Goal: Task Accomplishment & Management: Use online tool/utility

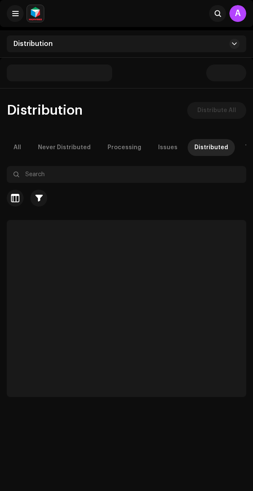
click at [18, 16] on span at bounding box center [15, 13] width 6 height 7
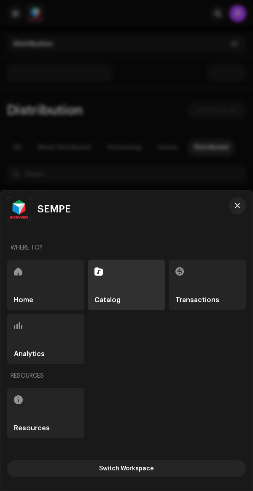
click at [84, 32] on div at bounding box center [126, 245] width 253 height 491
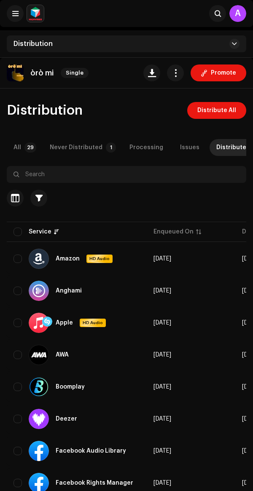
click at [179, 68] on button "button" at bounding box center [175, 73] width 17 height 17
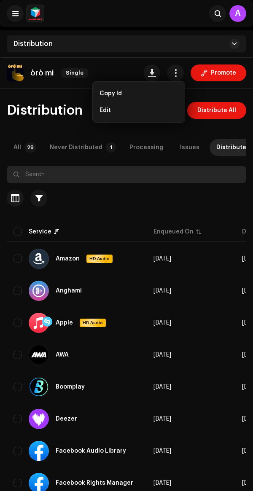
click at [174, 173] on input "text" at bounding box center [127, 174] width 240 height 17
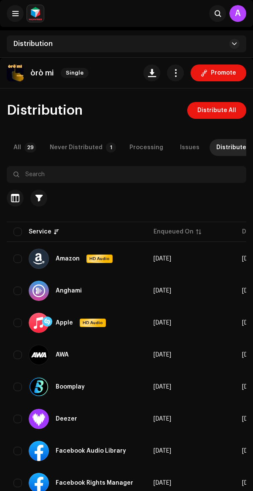
click at [217, 70] on span "Promote" at bounding box center [223, 73] width 25 height 17
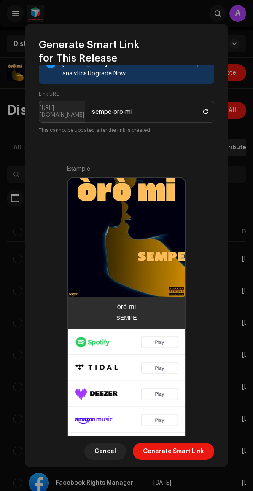
scroll to position [158, 0]
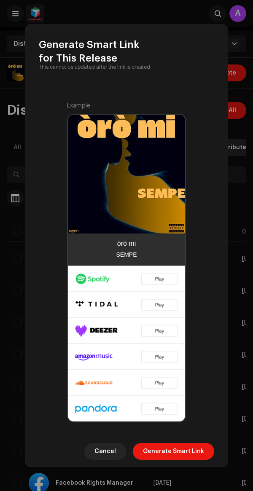
click at [184, 458] on span "Generate Smart Link" at bounding box center [173, 451] width 61 height 17
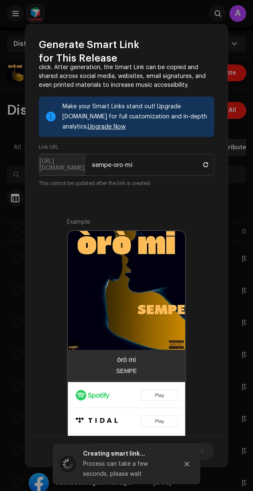
scroll to position [0, 0]
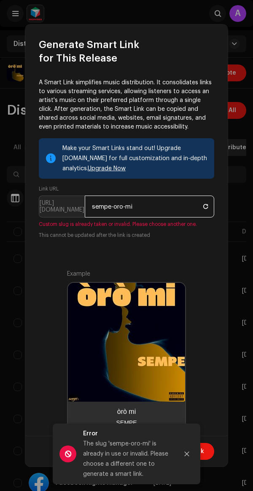
click at [159, 205] on input "sempe-oro-mi" at bounding box center [150, 207] width 130 height 22
click at [206, 206] on span at bounding box center [205, 206] width 5 height 7
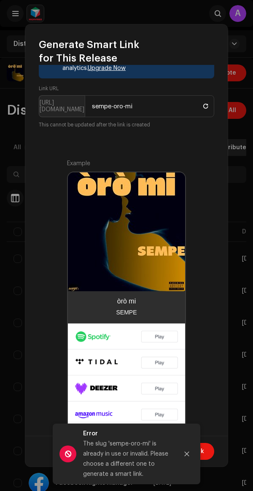
scroll to position [104, 0]
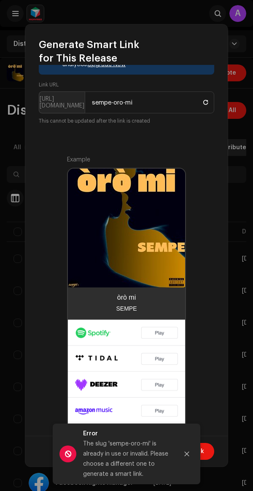
click at [184, 452] on icon "Close" at bounding box center [187, 454] width 6 height 6
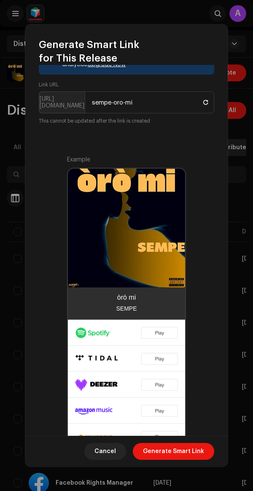
click at [185, 452] on span "Generate Smart Link" at bounding box center [173, 451] width 61 height 17
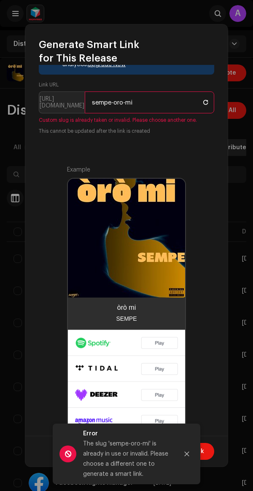
click at [202, 103] on button at bounding box center [206, 102] width 10 height 10
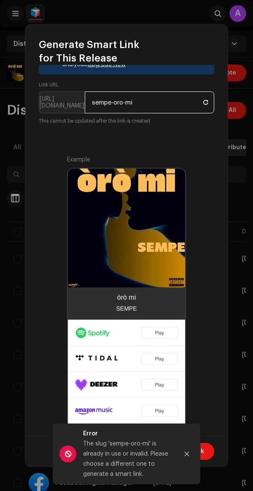
click at [197, 103] on input "sempe-oro-mi" at bounding box center [150, 103] width 130 height 22
click at [206, 102] on span at bounding box center [205, 102] width 5 height 7
click at [169, 102] on input "sempe-oro-mi" at bounding box center [150, 103] width 130 height 22
type input "s"
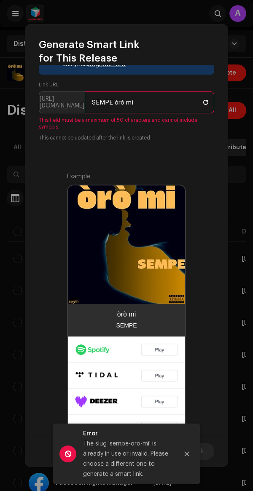
scroll to position [175, 0]
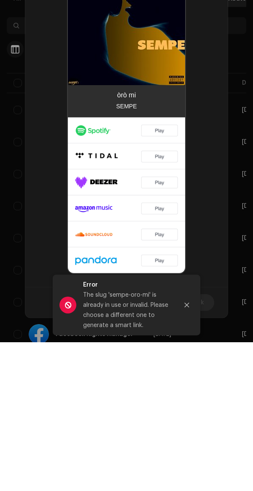
click at [187, 454] on icon "Close" at bounding box center [187, 454] width 5 height 5
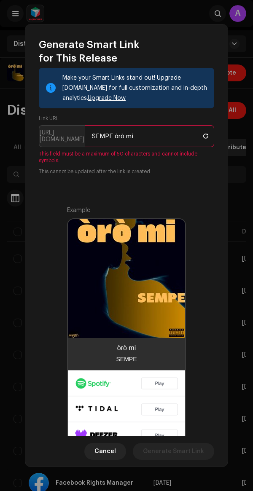
scroll to position [0, 0]
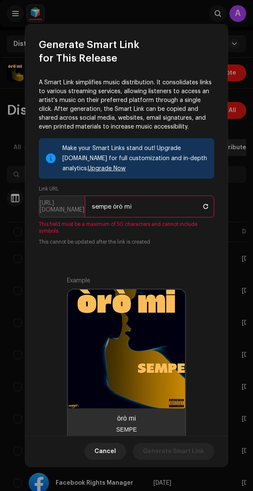
click at [172, 207] on input "sempe òrò mi" at bounding box center [150, 207] width 130 height 22
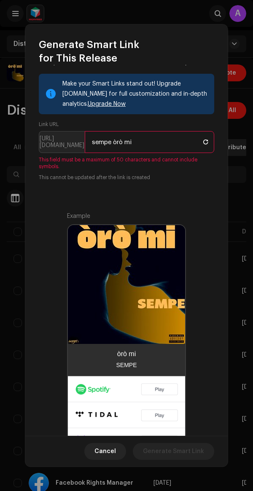
scroll to position [65, 0]
click at [121, 145] on input "sempe òrò mi" at bounding box center [150, 142] width 130 height 22
click at [93, 150] on input "sempe Oro mi" at bounding box center [150, 142] width 130 height 22
click at [207, 141] on span at bounding box center [205, 141] width 5 height 7
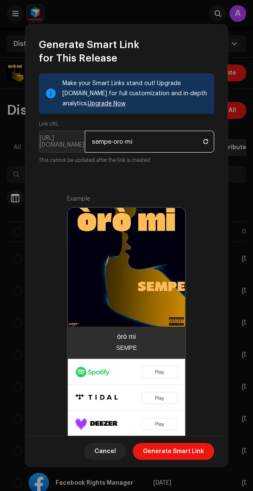
click at [148, 140] on input "sempe-oro-mi" at bounding box center [150, 142] width 130 height 22
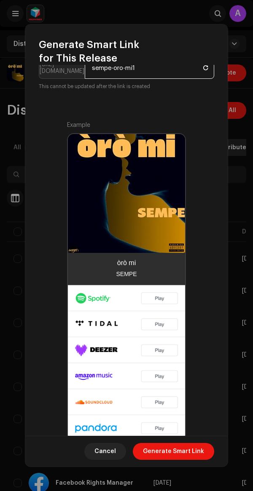
scroll to position [158, 0]
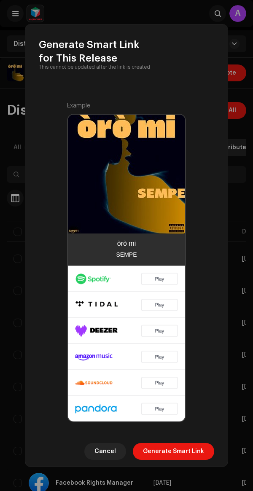
type input "sempe-oro-mi1"
click at [190, 456] on span "Generate Smart Link" at bounding box center [173, 451] width 61 height 17
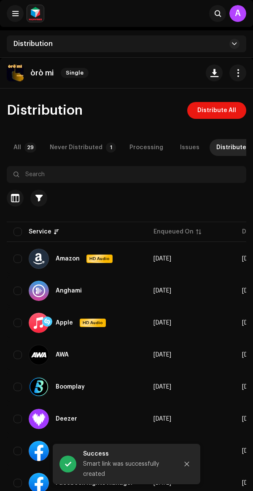
click at [130, 458] on div "Success" at bounding box center [127, 454] width 89 height 10
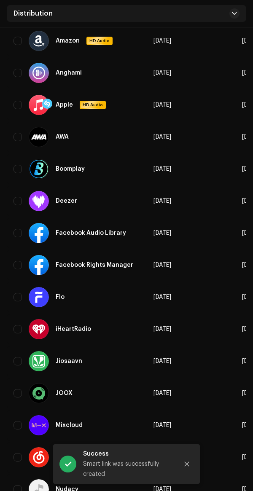
scroll to position [0, 0]
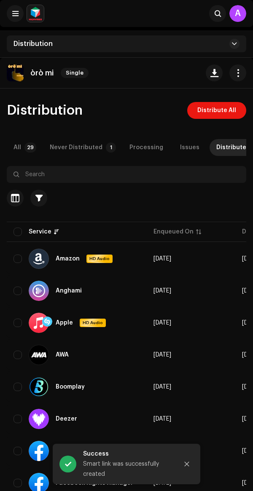
click at [236, 72] on span "button" at bounding box center [238, 73] width 8 height 7
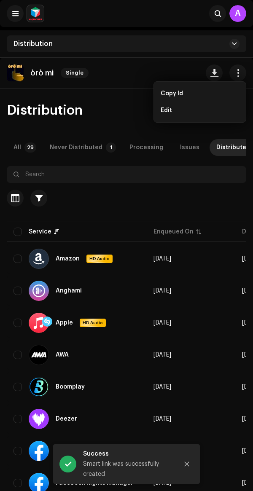
click at [127, 110] on div "Distribution Distribute All" at bounding box center [127, 110] width 240 height 17
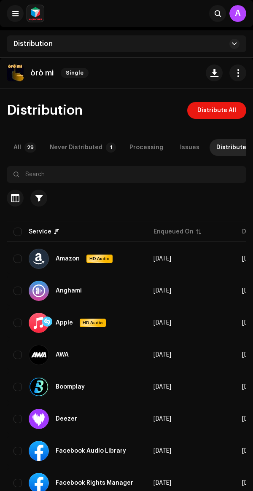
click at [16, 11] on span at bounding box center [15, 13] width 6 height 7
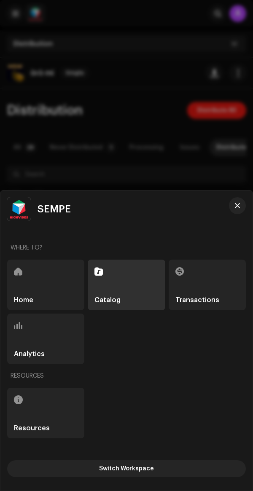
click at [54, 293] on div "Home" at bounding box center [45, 285] width 77 height 51
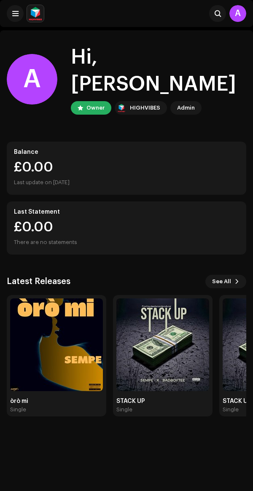
click at [216, 12] on span at bounding box center [218, 13] width 6 height 7
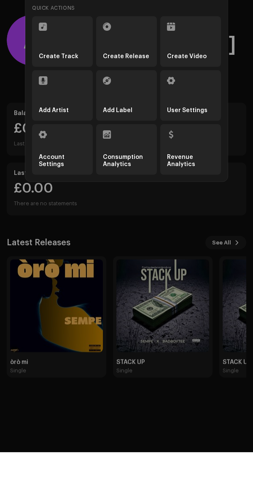
click at [237, 101] on div "Quick Actions Create Track Create Release Create Video Add Artist Add Label Use…" at bounding box center [126, 245] width 253 height 491
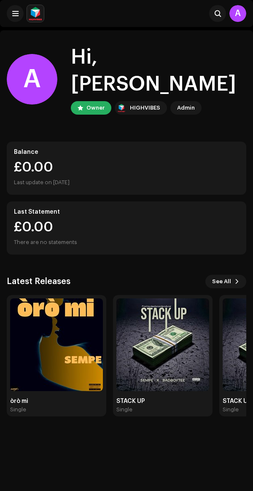
click at [70, 364] on img at bounding box center [56, 345] width 93 height 93
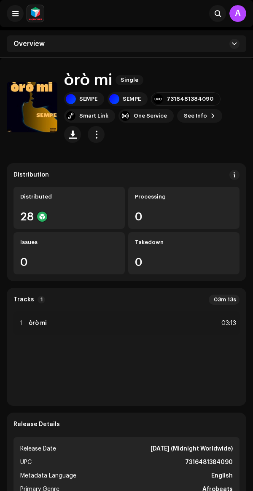
click at [93, 114] on div "Smart Link" at bounding box center [93, 116] width 29 height 7
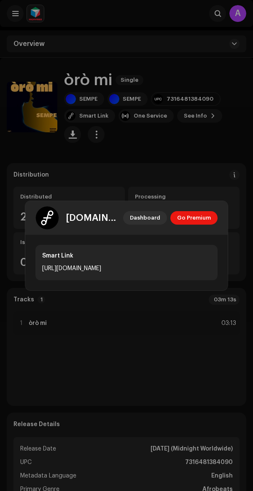
copy div "[URL][DOMAIN_NAME]"
click at [199, 217] on span "Go Premium" at bounding box center [194, 218] width 34 height 17
